Goal: Find specific page/section: Find specific page/section

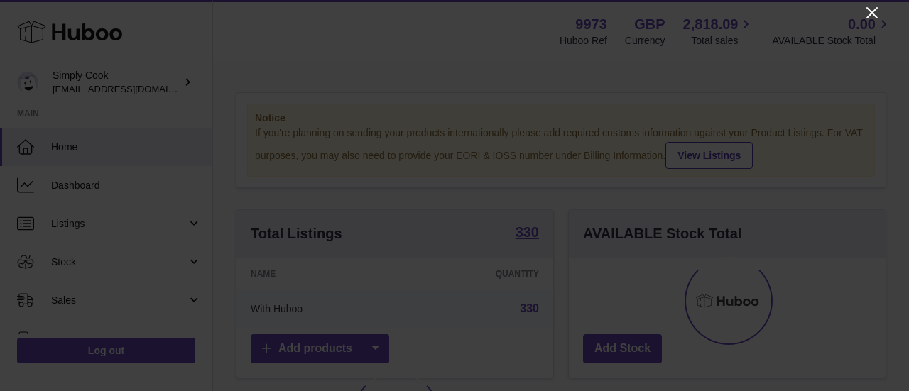
click at [868, 20] on icon "Close" at bounding box center [871, 12] width 17 height 17
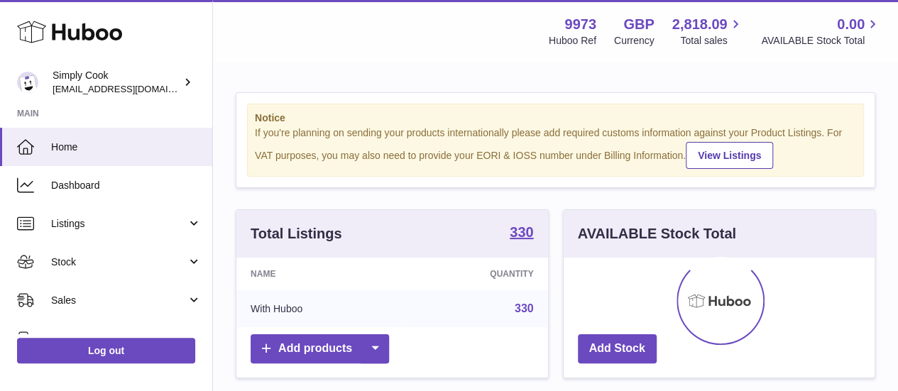
scroll to position [222, 311]
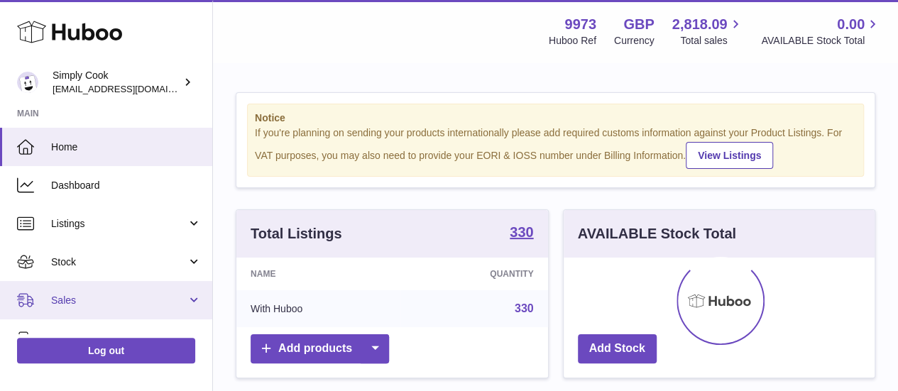
click at [92, 292] on link "Sales" at bounding box center [106, 300] width 212 height 38
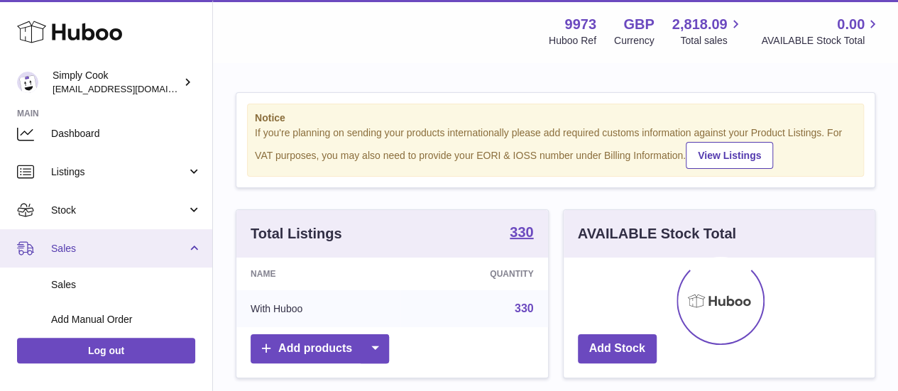
scroll to position [53, 0]
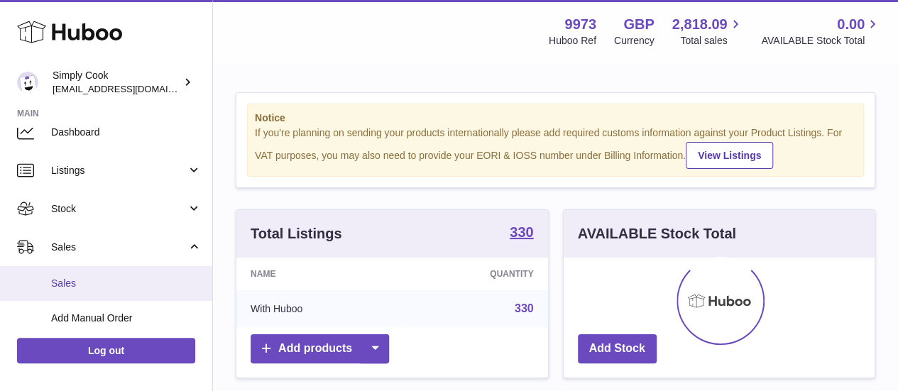
click at [67, 278] on span "Sales" at bounding box center [126, 283] width 151 height 13
